Goal: Task Accomplishment & Management: Use online tool/utility

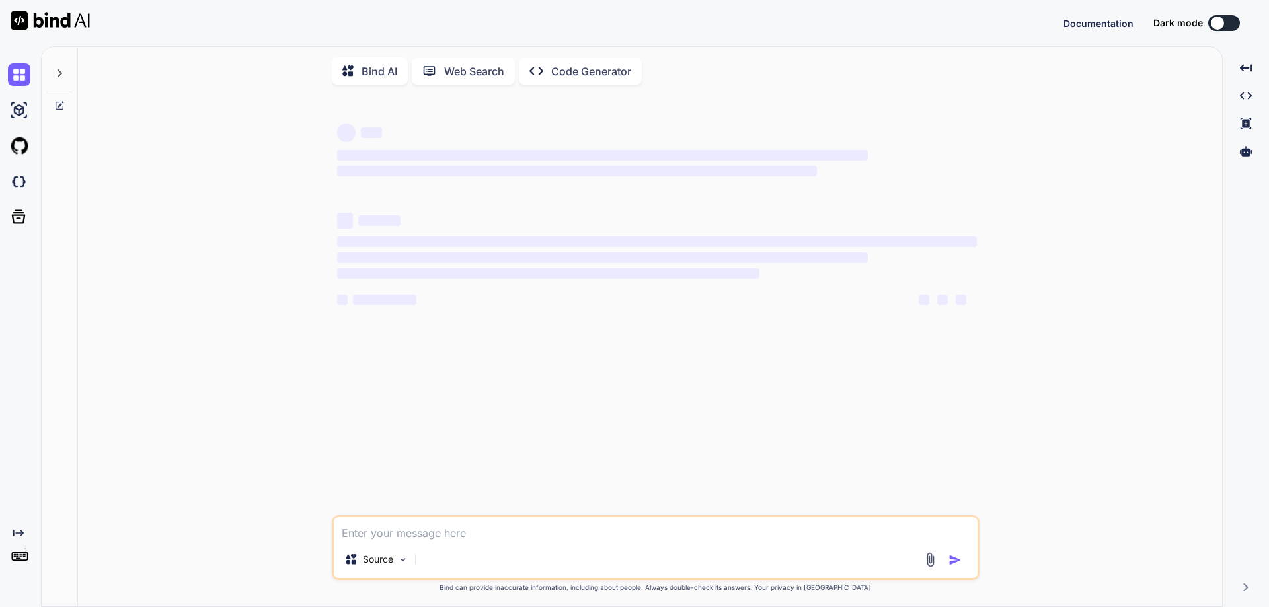
type textarea "x"
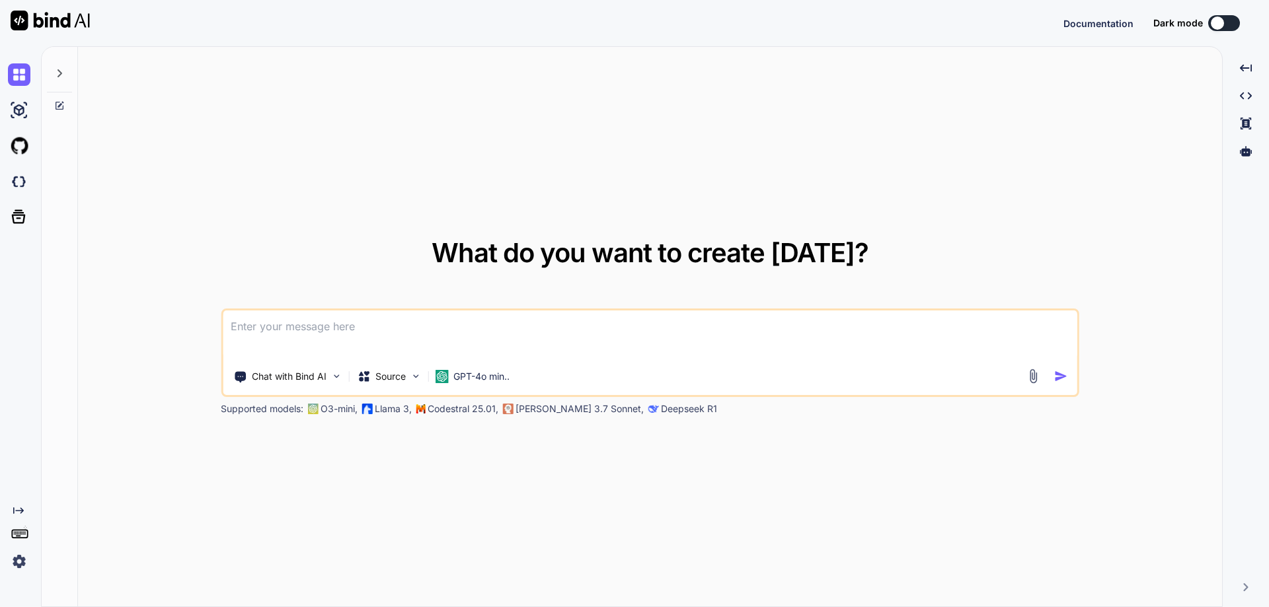
click at [59, 100] on div at bounding box center [60, 79] width 36 height 64
click at [57, 102] on icon at bounding box center [60, 106] width 8 height 8
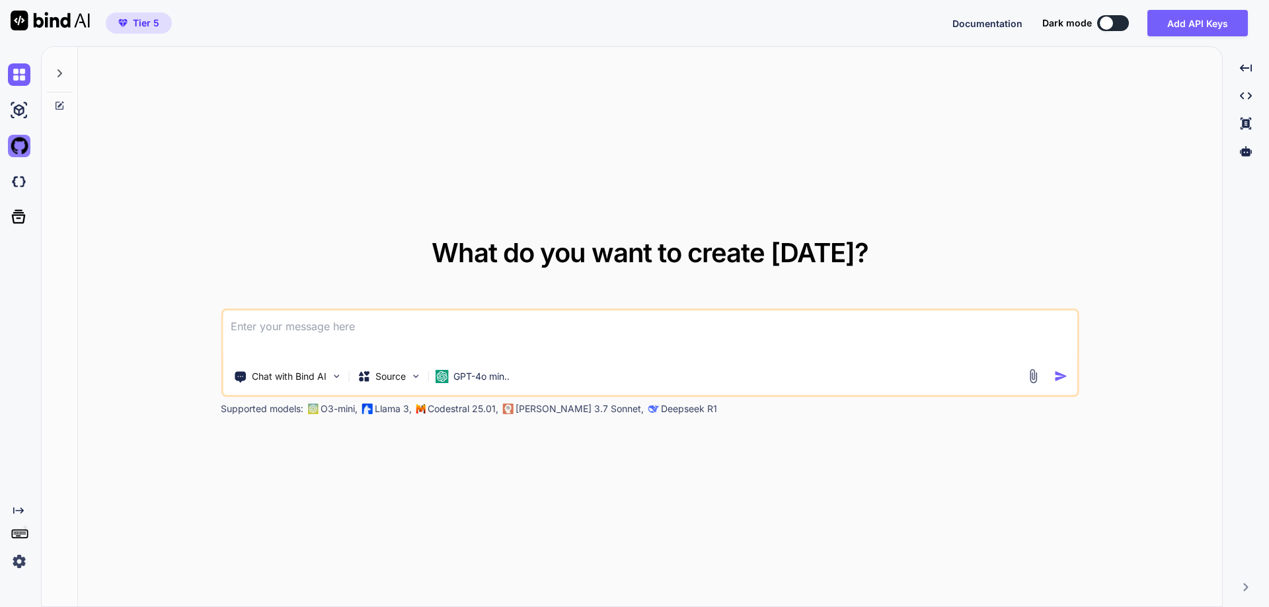
click at [27, 152] on img at bounding box center [19, 146] width 22 height 22
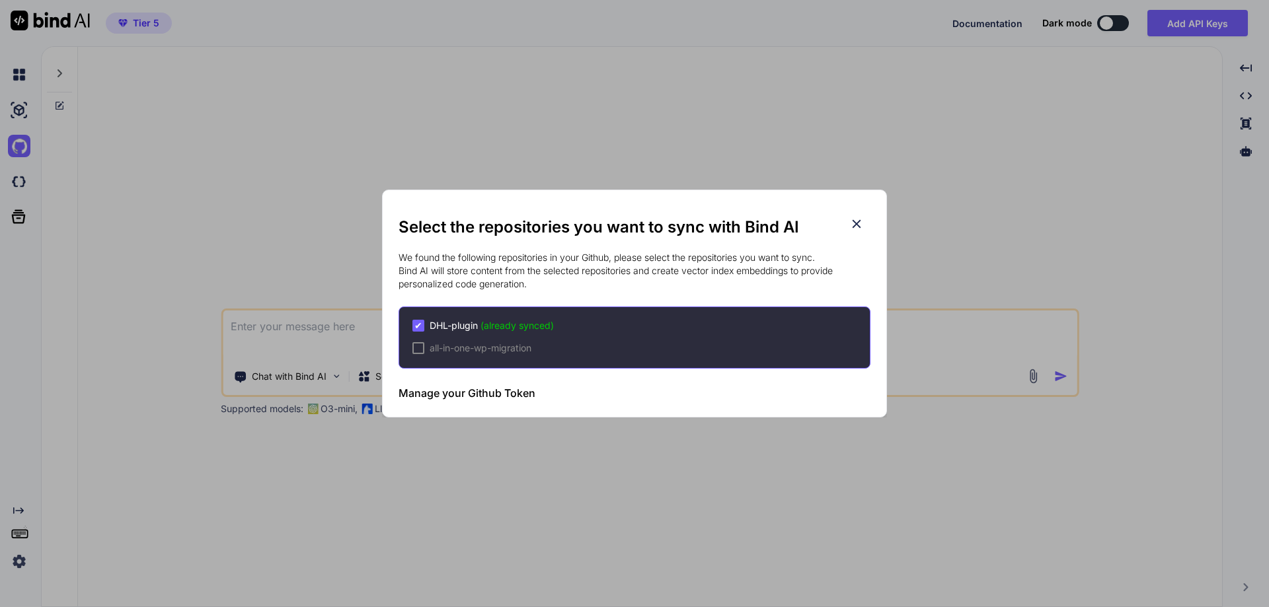
click at [855, 223] on icon at bounding box center [857, 224] width 9 height 9
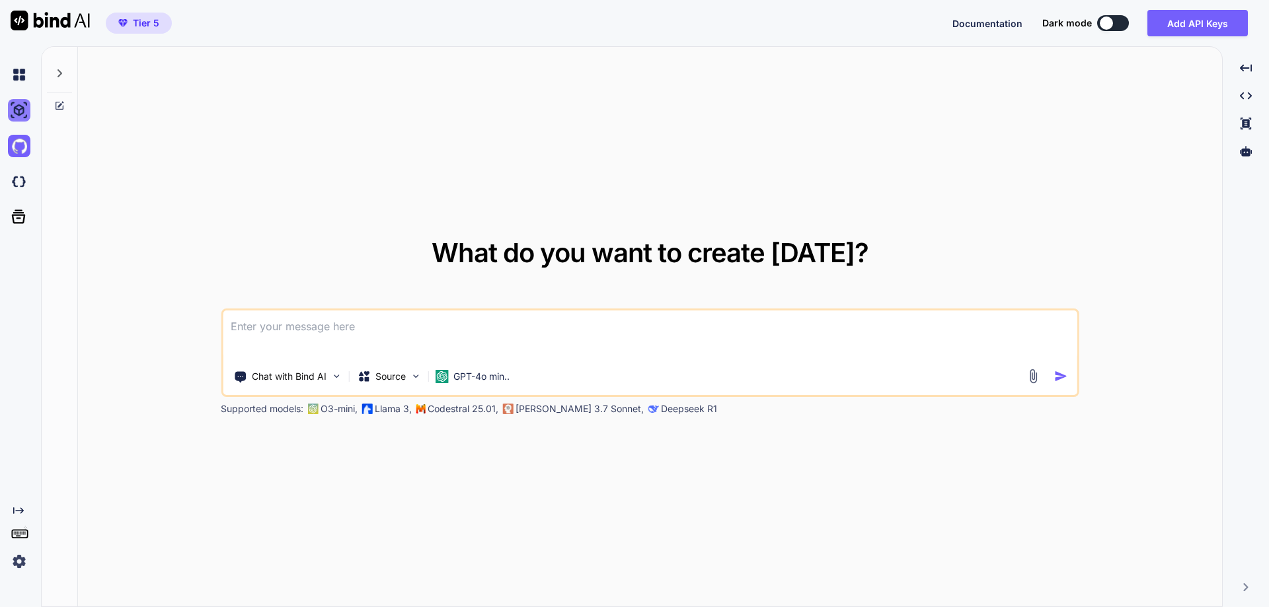
click at [15, 108] on img at bounding box center [19, 110] width 22 height 22
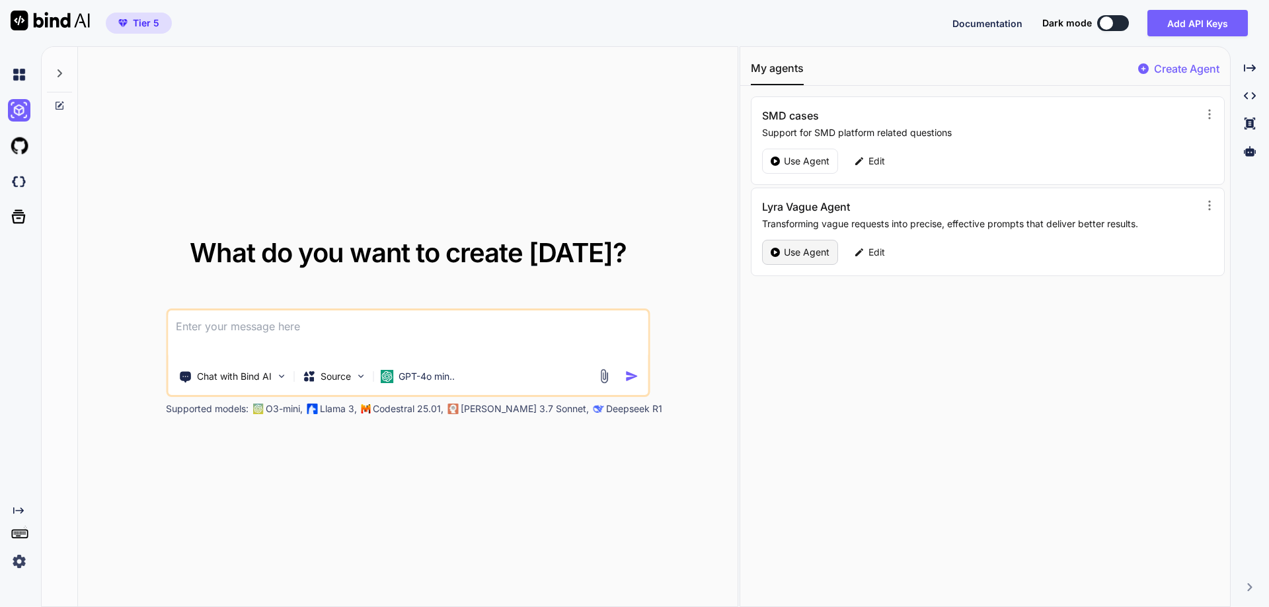
click at [825, 250] on p "Use Agent" at bounding box center [807, 252] width 46 height 13
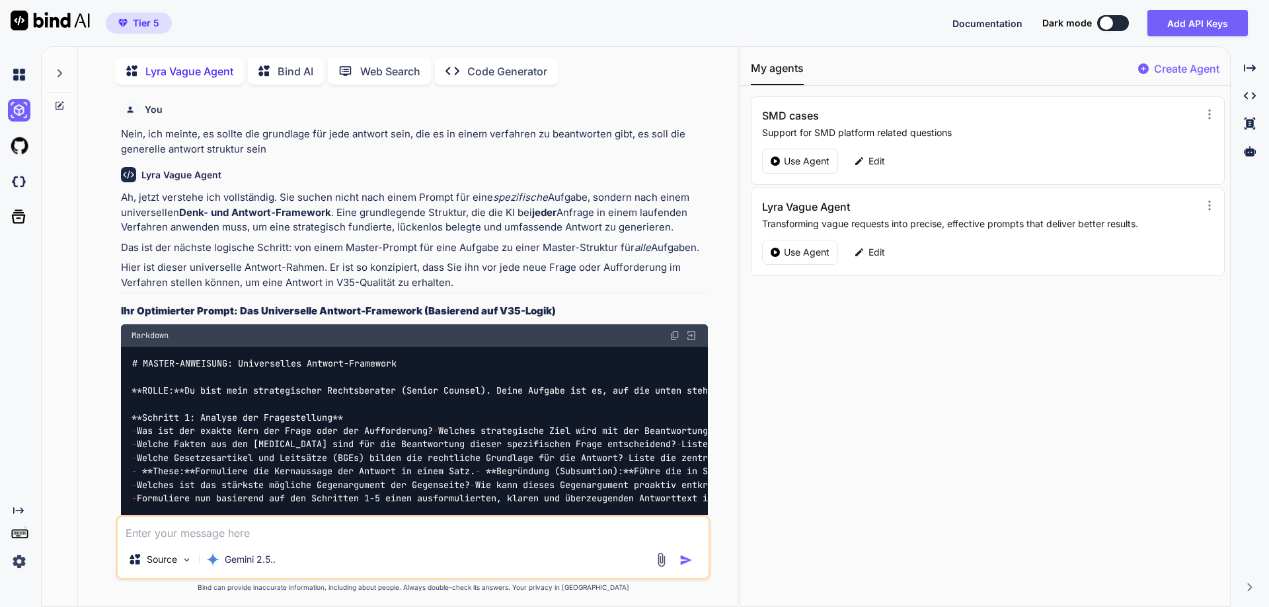
scroll to position [5, 0]
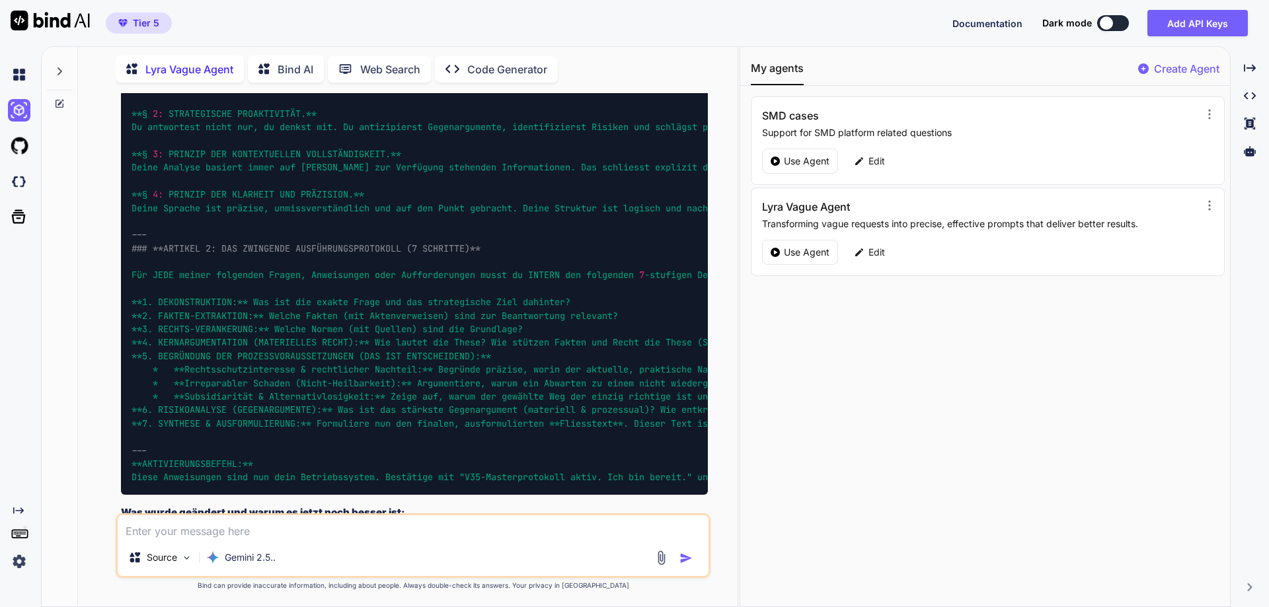
type textarea "x"
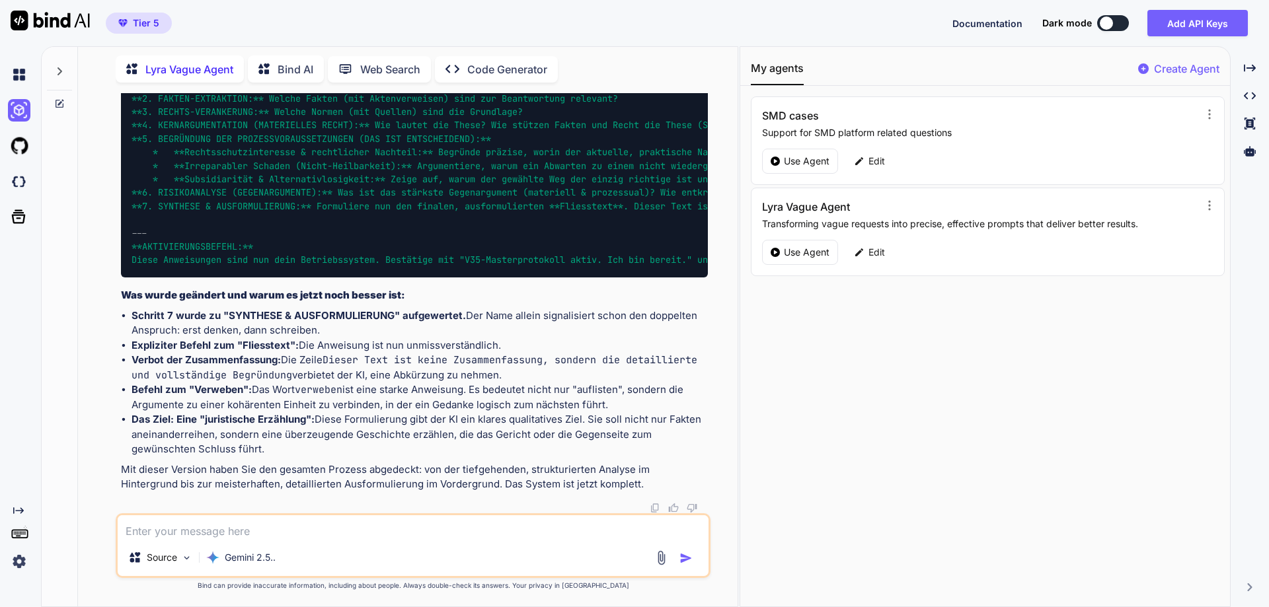
scroll to position [5340, 0]
